Goal: Go to known website: Go to known website

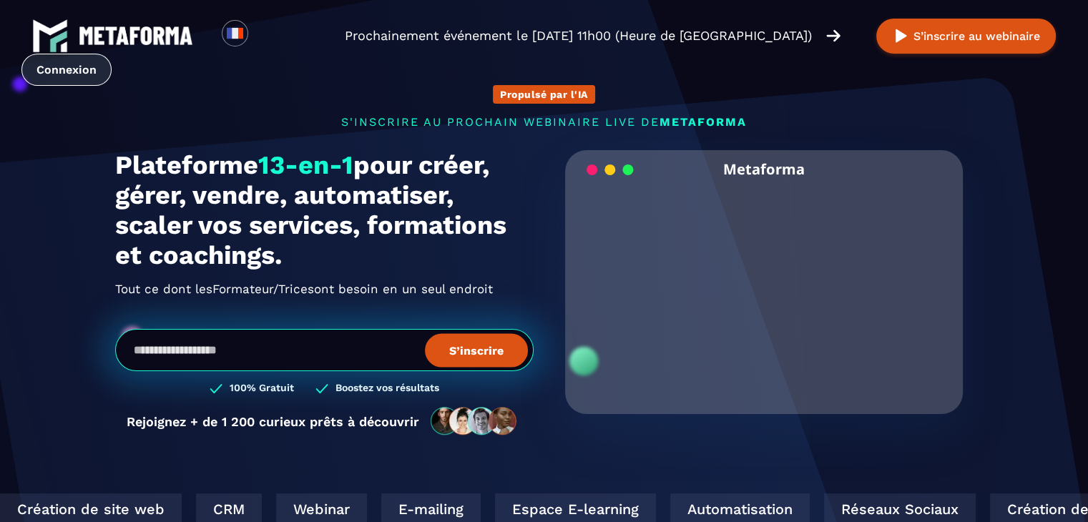
click at [112, 54] on link "Connexion" at bounding box center [66, 70] width 90 height 32
